Goal: Find specific page/section: Find specific page/section

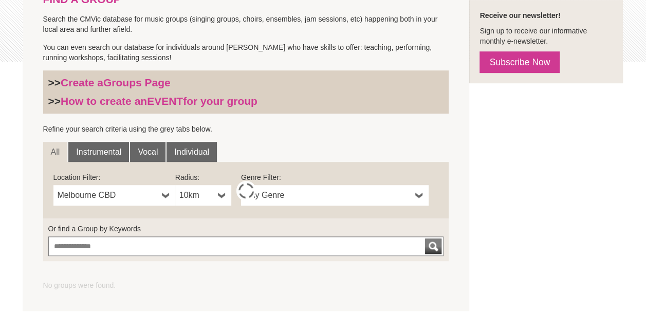
scroll to position [308, 0]
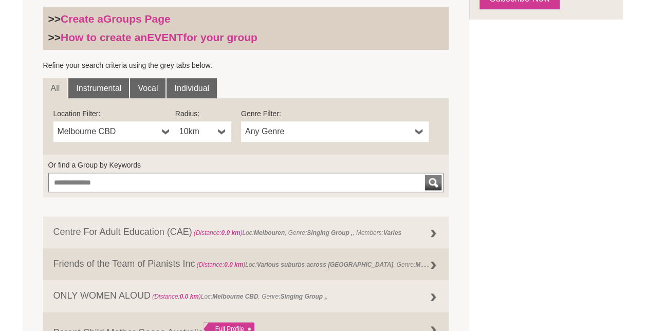
click at [159, 130] on link "Melbourne CBD" at bounding box center [114, 131] width 122 height 21
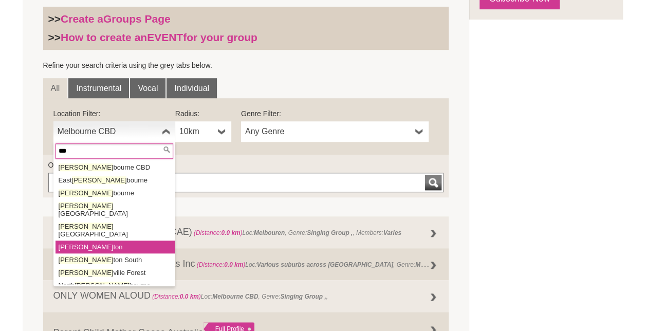
type input "***"
click at [95, 241] on li "[PERSON_NAME]" at bounding box center [116, 247] width 120 height 13
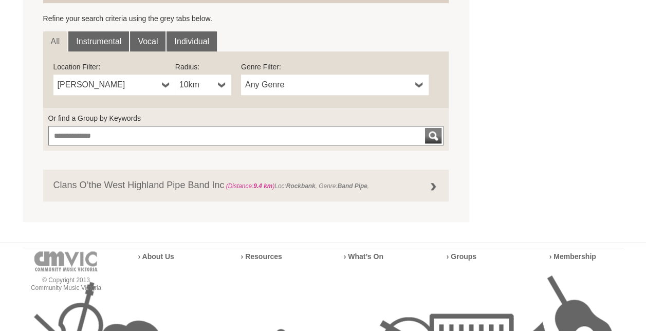
scroll to position [360, 0]
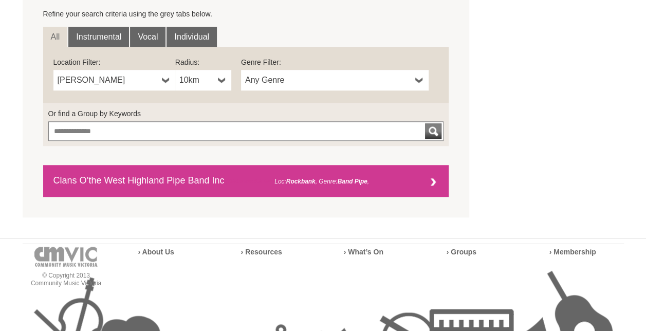
click at [140, 174] on link "Clans O’the West Highland Pipe Band Inc (Distance: 9.4 km ) Loc: [GEOGRAPHIC_DA…" at bounding box center [246, 181] width 406 height 32
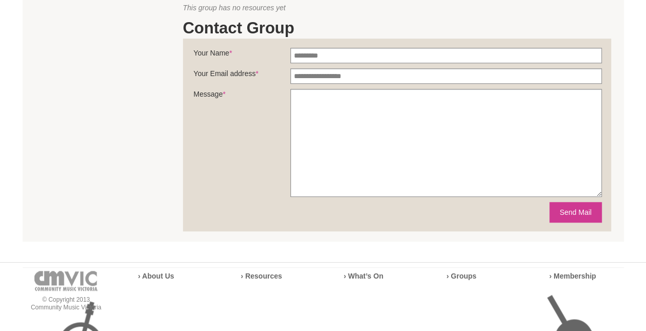
scroll to position [269, 0]
